Goal: Check status: Check status

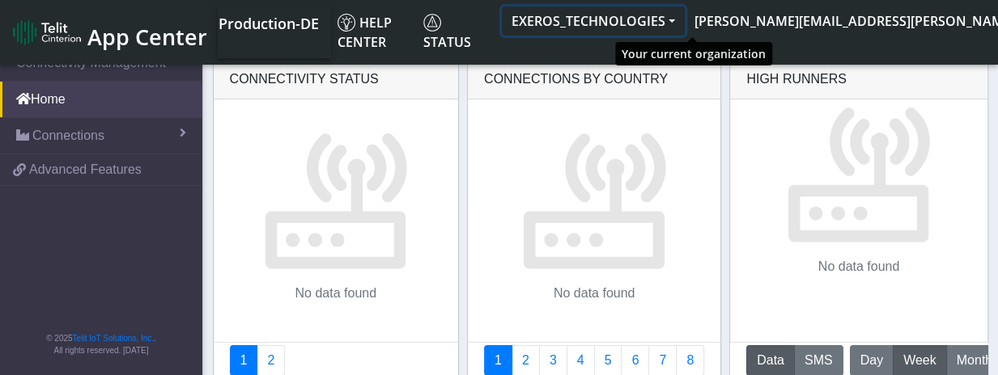
click at [685, 19] on button "EXEROS_TECHNOLOGIES" at bounding box center [593, 20] width 183 height 29
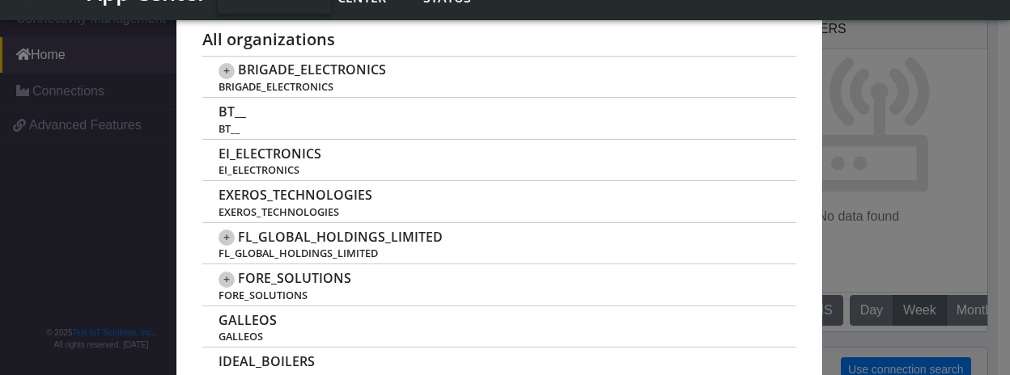
scroll to position [405, 0]
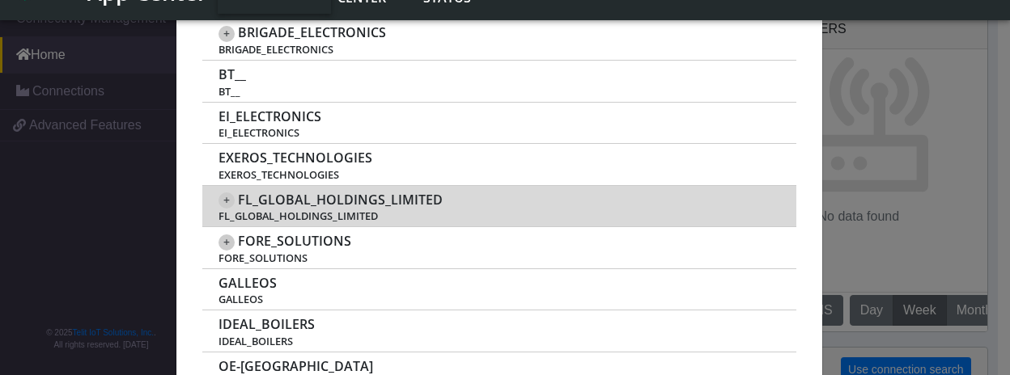
click at [405, 199] on span "FL_GLOBAL_HOLDINGS_LIMITED" at bounding box center [340, 200] width 205 height 15
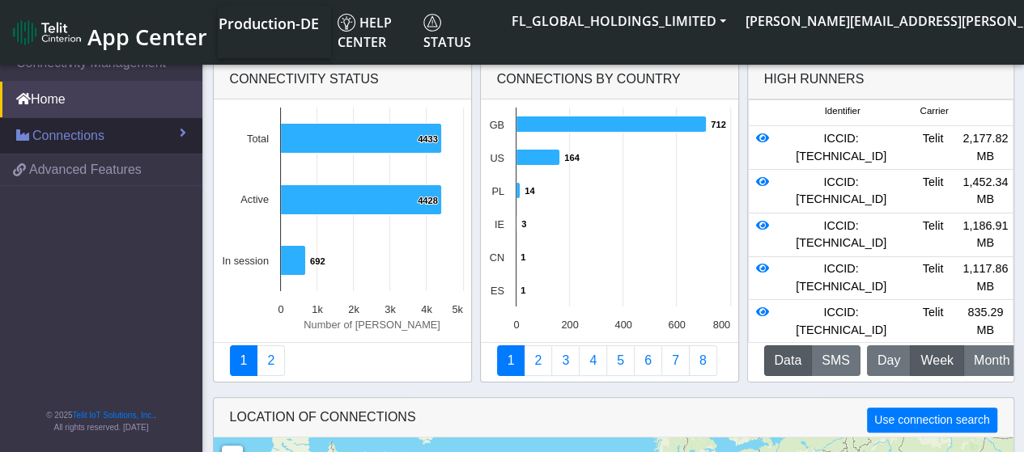
click at [179, 132] on link "Connections" at bounding box center [101, 136] width 202 height 36
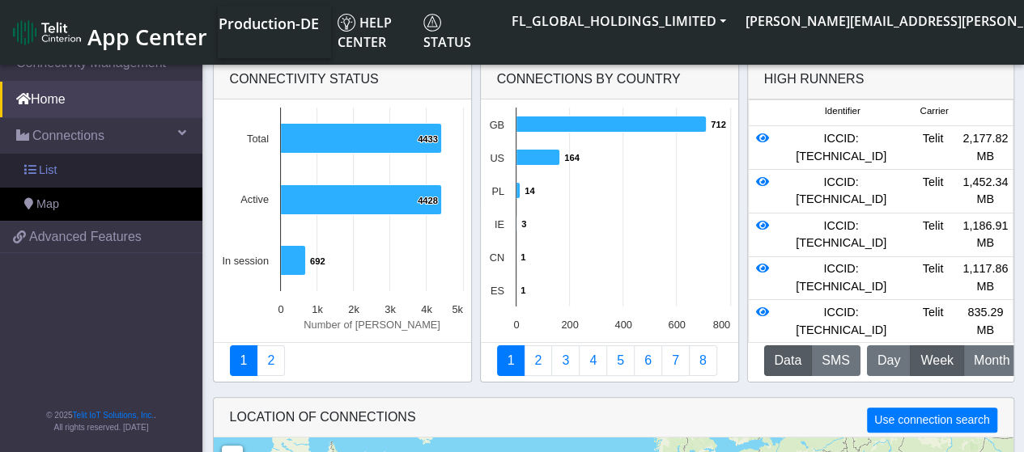
click at [129, 177] on link "List" at bounding box center [101, 171] width 202 height 34
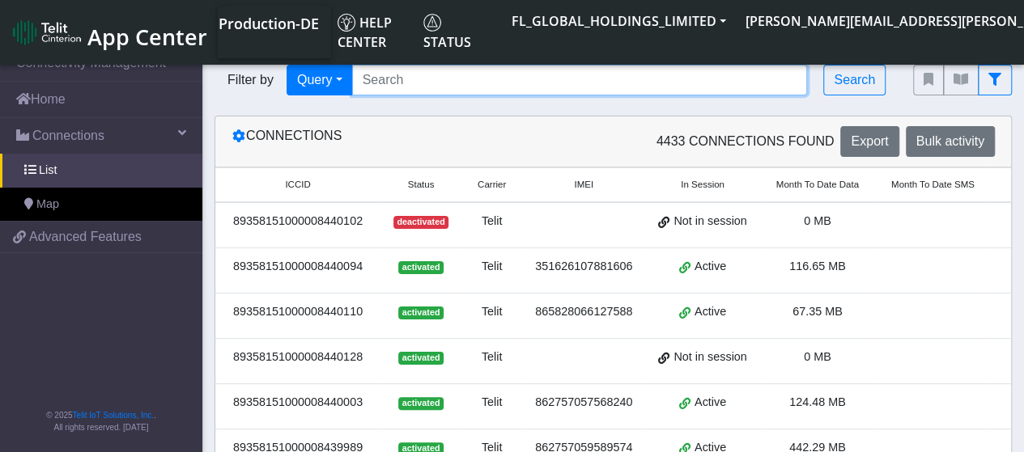
click at [396, 86] on input "Search..." at bounding box center [580, 80] width 456 height 31
paste input "89358151000008350764"
type input "89358151000008350764"
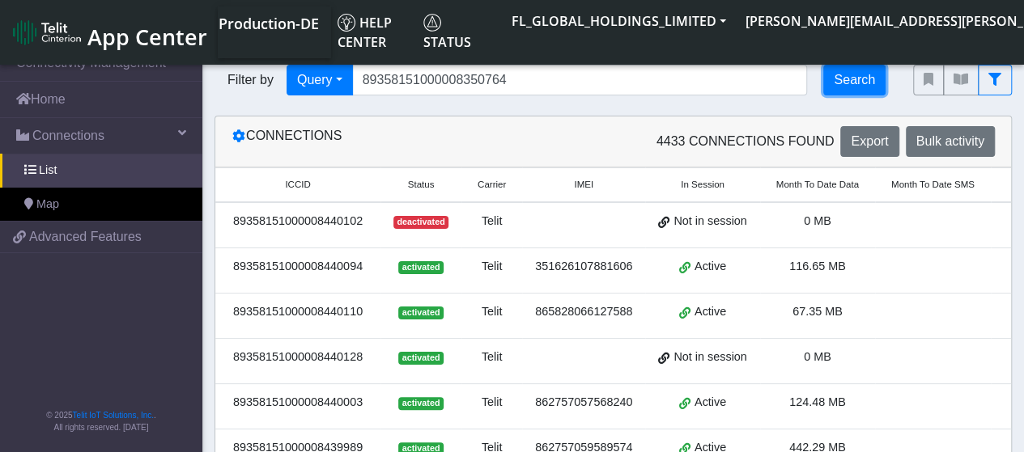
click at [848, 80] on button "Search" at bounding box center [854, 80] width 62 height 31
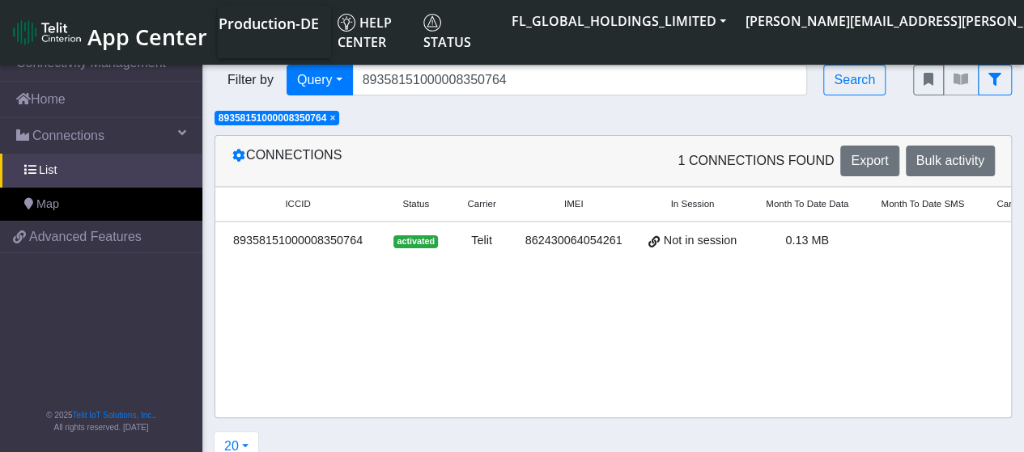
click at [358, 239] on div "89358151000008350764" at bounding box center [298, 241] width 146 height 18
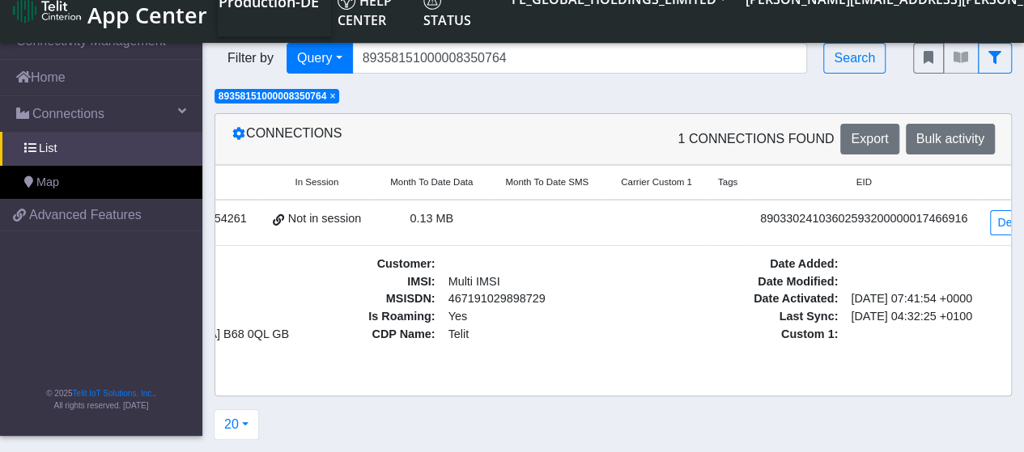
scroll to position [0, 393]
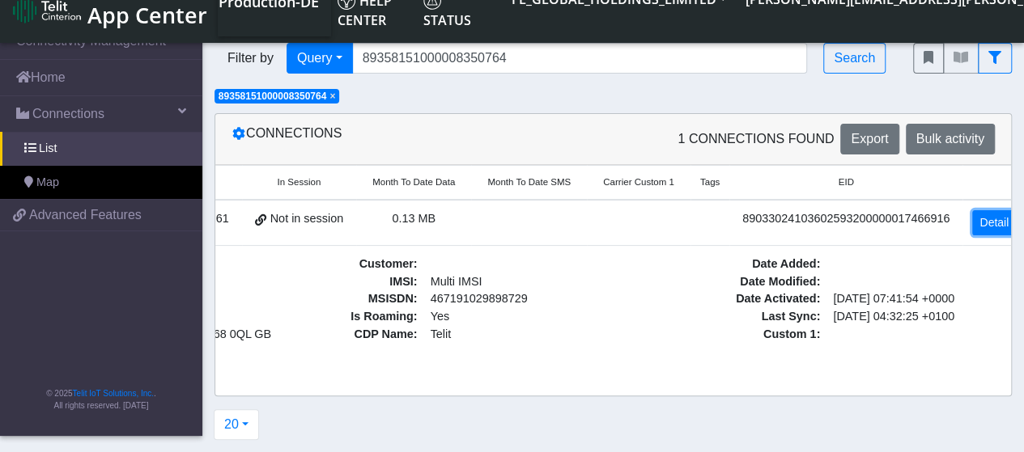
click at [981, 221] on link "Detail" at bounding box center [994, 222] width 44 height 25
